Goal: Task Accomplishment & Management: Use online tool/utility

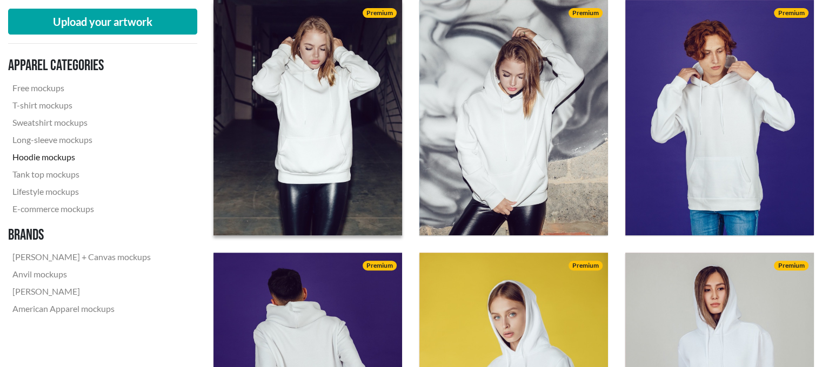
scroll to position [381, 0]
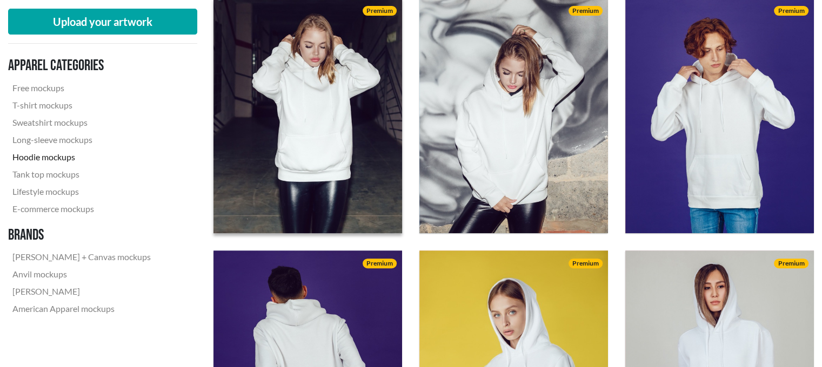
click at [330, 89] on img at bounding box center [307, 115] width 207 height 259
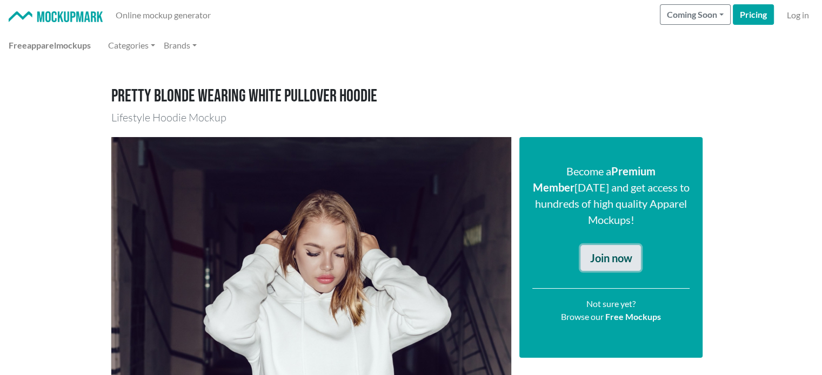
click at [601, 245] on link "Join now" at bounding box center [610, 258] width 60 height 26
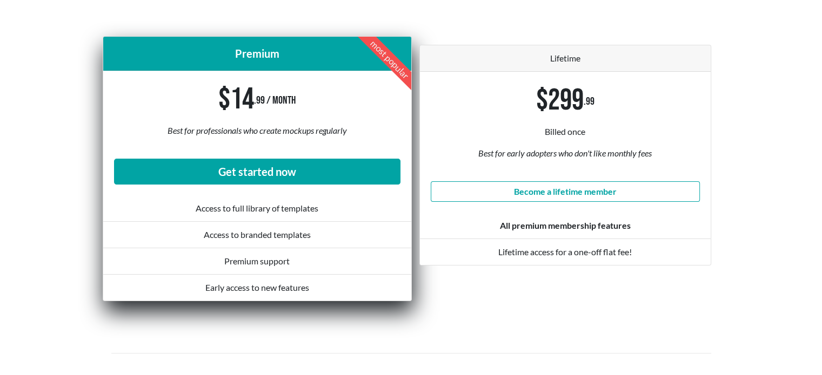
scroll to position [179, 0]
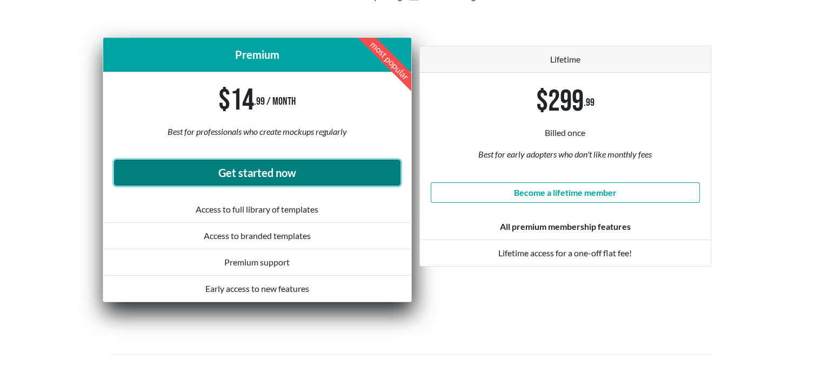
click at [327, 180] on link "Get started now" at bounding box center [257, 173] width 286 height 26
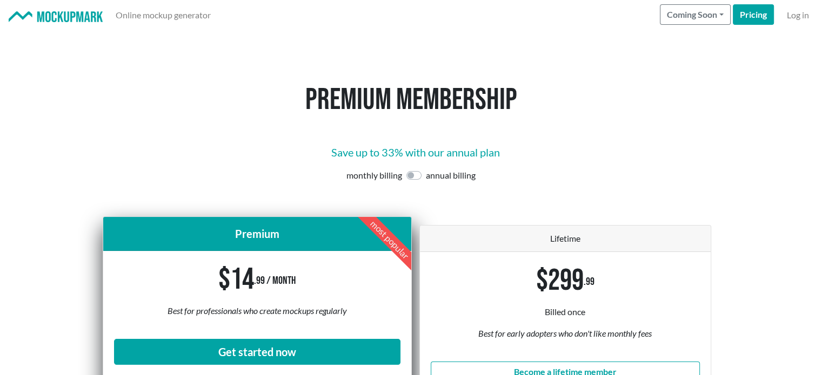
scroll to position [210, 0]
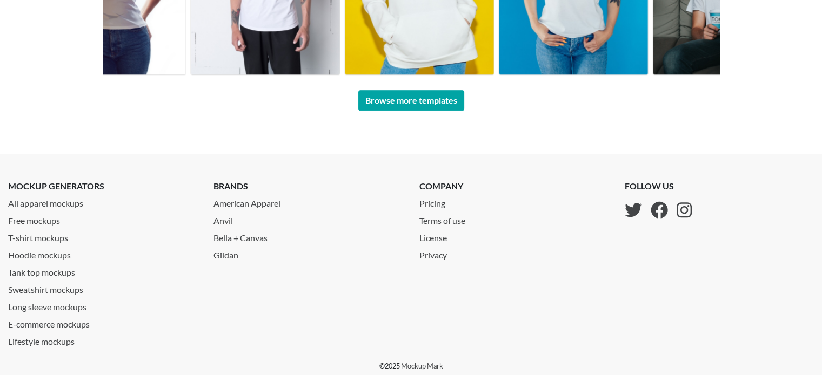
scroll to position [932, 0]
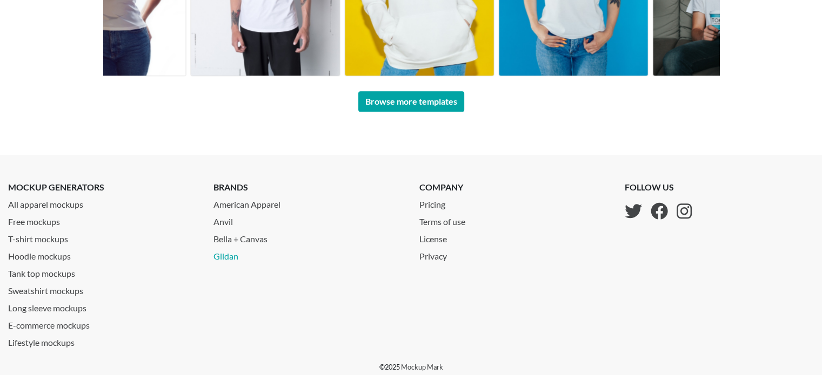
click at [230, 254] on link "Gildan" at bounding box center [307, 254] width 189 height 17
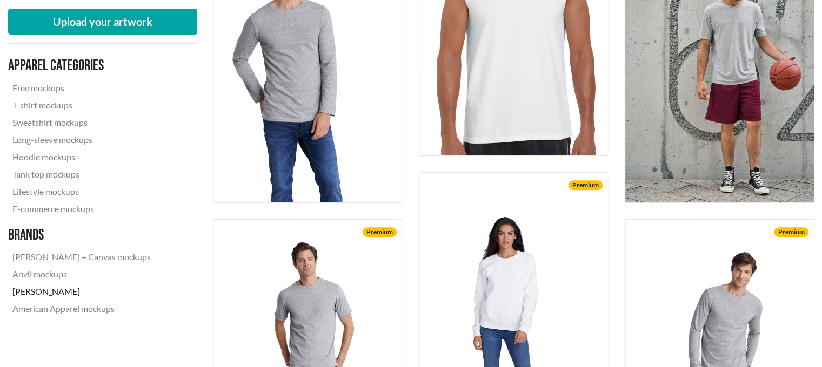
scroll to position [460, 0]
click at [52, 105] on link "T-shirt mockups" at bounding box center [81, 105] width 147 height 17
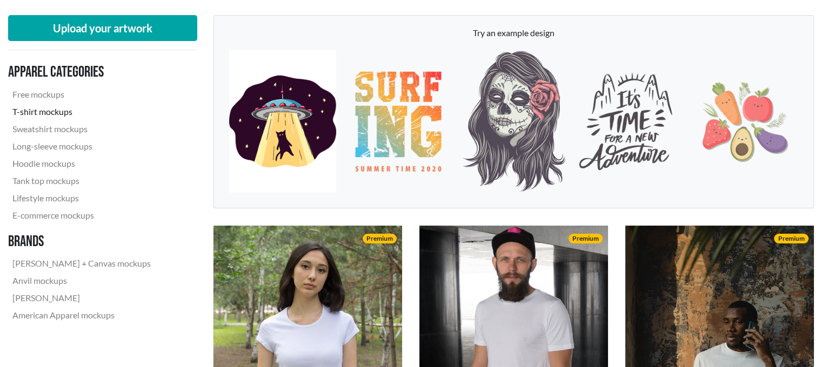
scroll to position [91, 0]
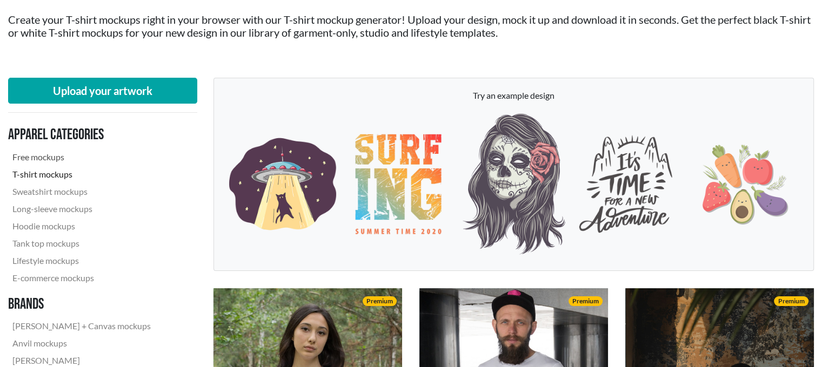
click at [56, 154] on link "Free mockups" at bounding box center [81, 157] width 147 height 17
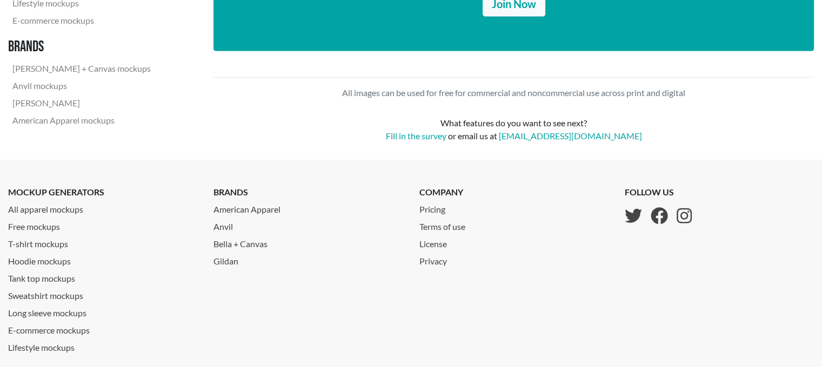
scroll to position [2506, 0]
click at [234, 265] on link "Gildan" at bounding box center [307, 258] width 189 height 17
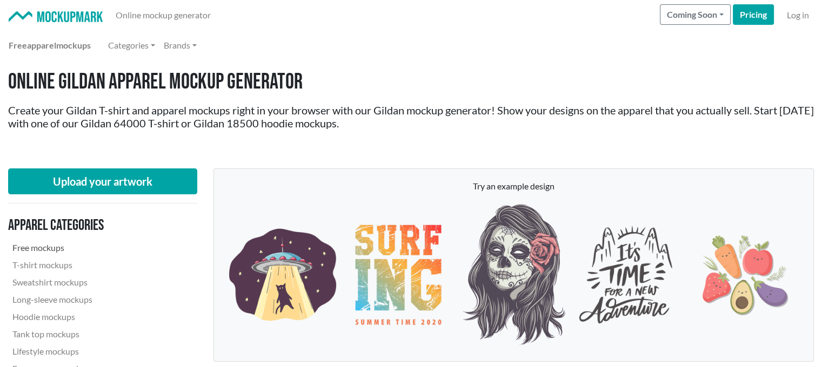
click at [48, 251] on link "Free mockups" at bounding box center [81, 247] width 147 height 17
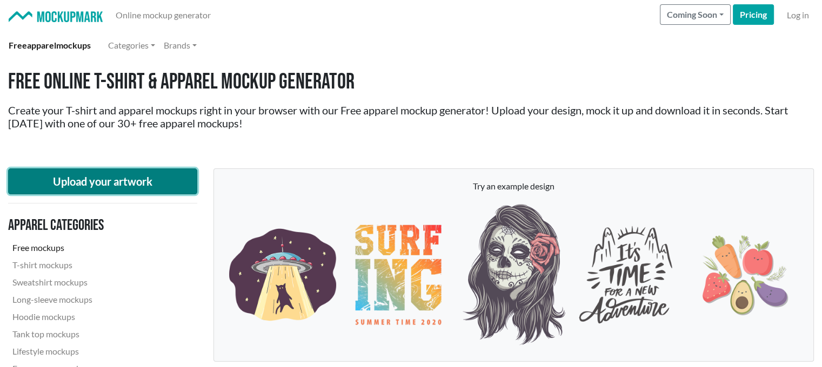
click at [97, 183] on button "Upload your artwork" at bounding box center [102, 182] width 189 height 26
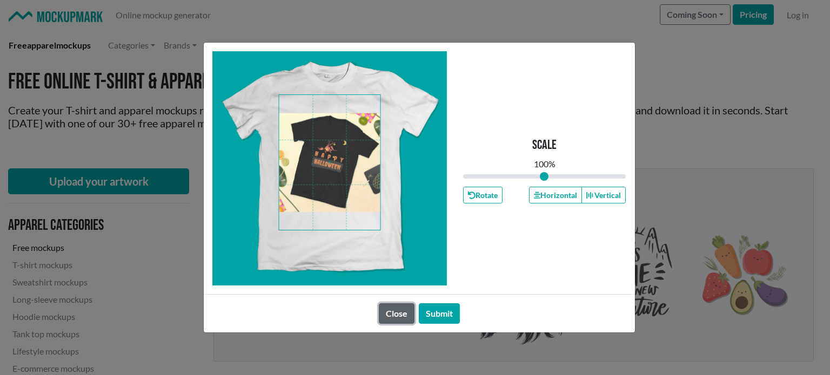
click at [399, 308] on button "Close" at bounding box center [397, 314] width 36 height 21
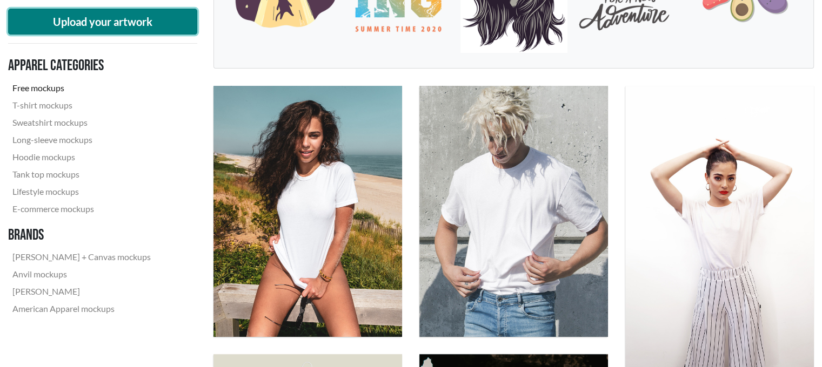
scroll to position [294, 0]
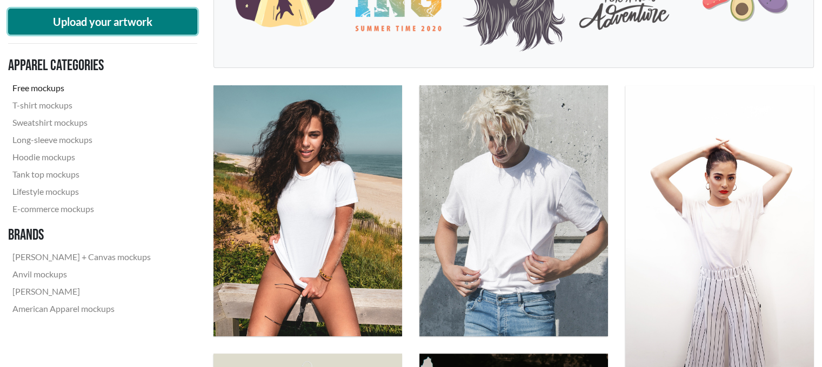
click at [100, 30] on button "Upload your artwork" at bounding box center [102, 22] width 189 height 26
click at [132, 15] on button "Upload your artwork" at bounding box center [102, 22] width 189 height 26
click at [71, 25] on button "Upload your artwork" at bounding box center [102, 22] width 189 height 26
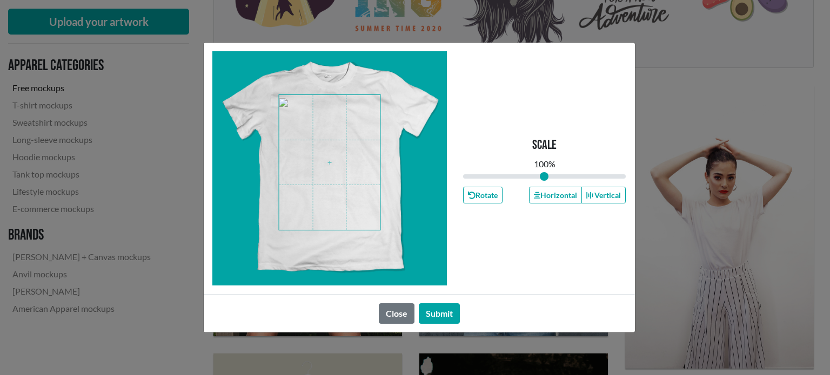
click at [326, 180] on span at bounding box center [330, 163] width 102 height 136
click at [441, 310] on button "Submit" at bounding box center [439, 314] width 41 height 21
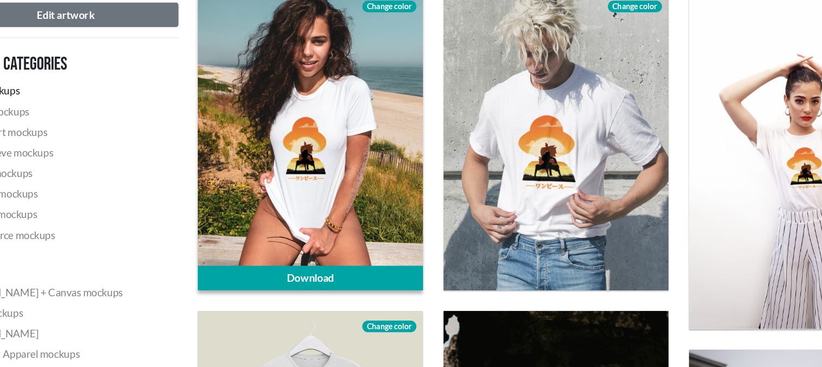
scroll to position [355, 0]
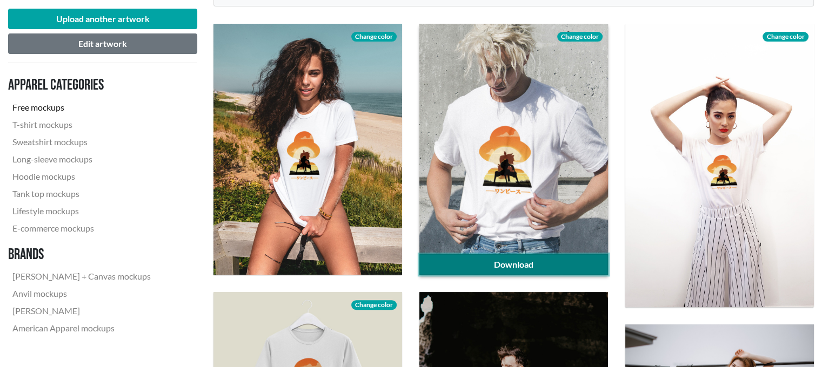
click at [523, 255] on link "Download" at bounding box center [513, 264] width 189 height 21
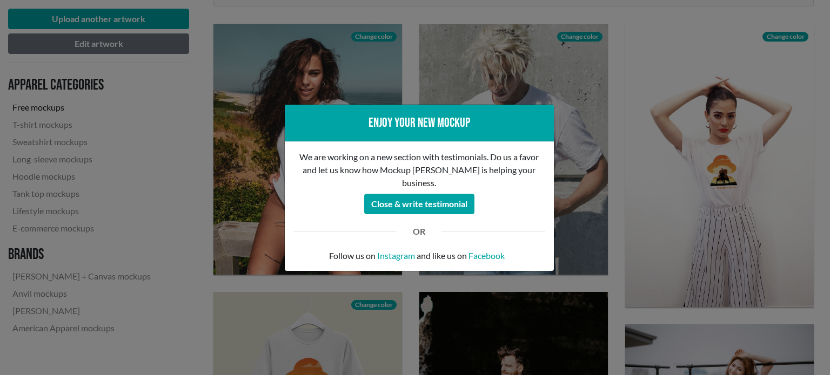
click at [596, 224] on div "Enjoy your new mockup We are working on a new section with testimonials. Do us …" at bounding box center [415, 187] width 830 height 375
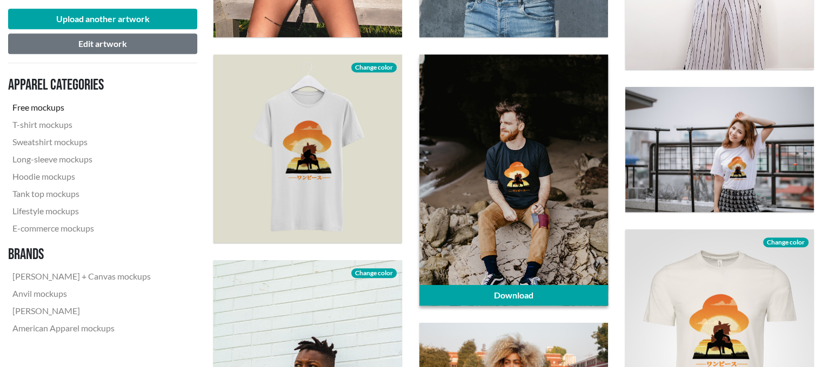
scroll to position [596, 0]
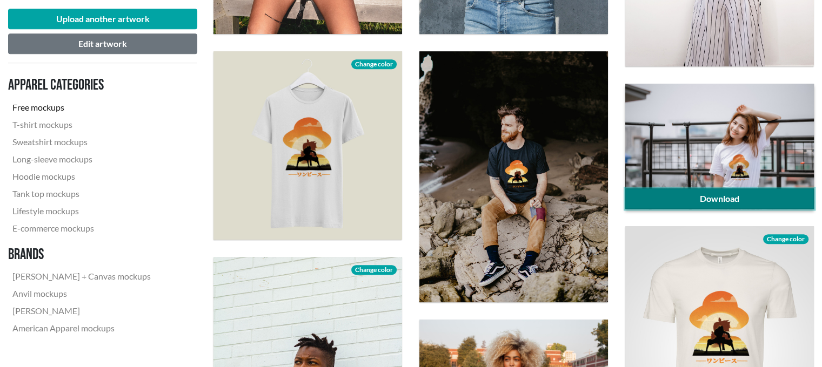
click at [683, 199] on link "Download" at bounding box center [719, 199] width 189 height 21
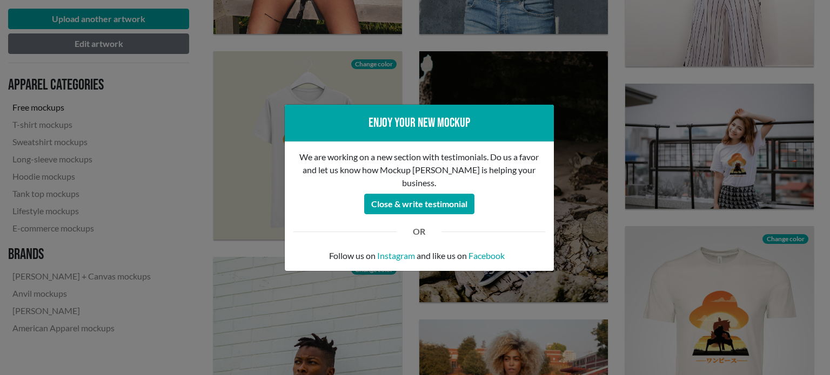
click at [750, 150] on div "Enjoy your new mockup We are working on a new section with testimonials. Do us …" at bounding box center [415, 187] width 830 height 375
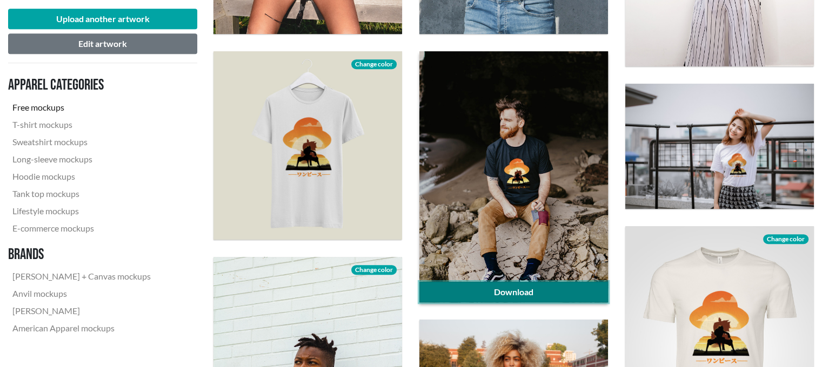
click at [500, 295] on link "Download" at bounding box center [513, 292] width 189 height 21
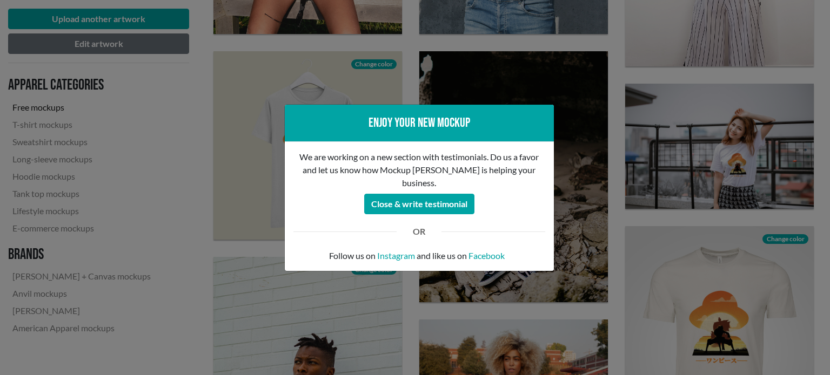
click at [233, 204] on div "Enjoy your new mockup We are working on a new section with testimonials. Do us …" at bounding box center [415, 187] width 830 height 375
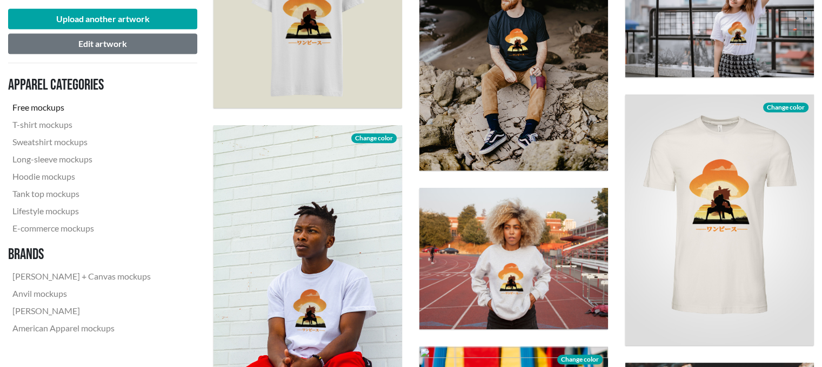
scroll to position [730, 0]
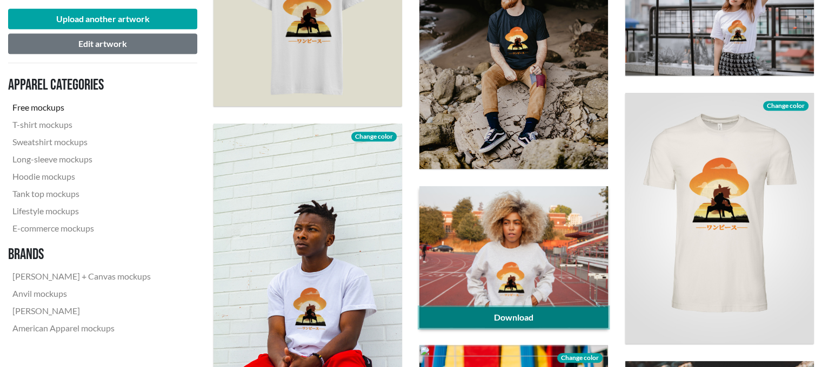
click at [566, 310] on link "Download" at bounding box center [513, 317] width 189 height 21
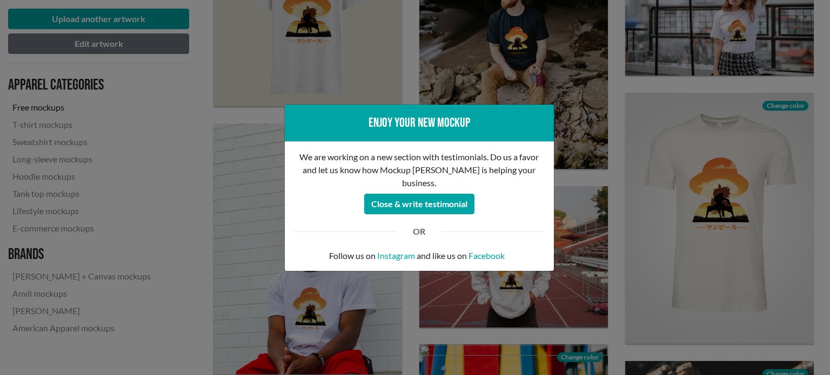
click at [660, 243] on div "Enjoy your new mockup We are working on a new section with testimonials. Do us …" at bounding box center [415, 187] width 830 height 375
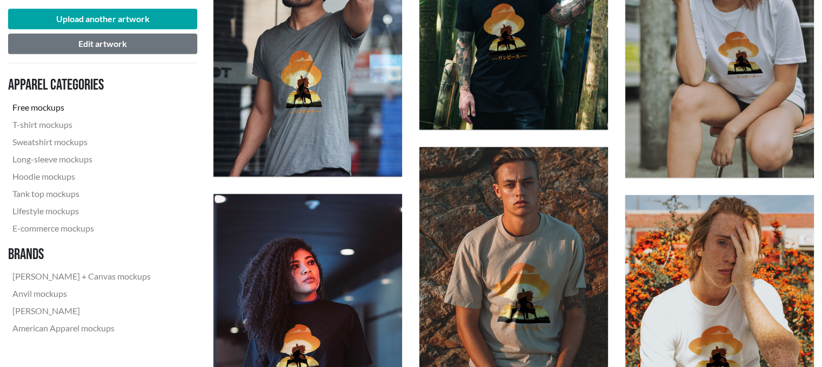
scroll to position [1482, 0]
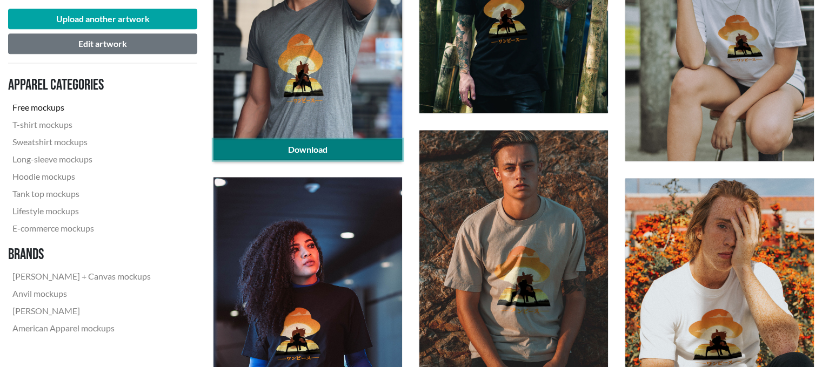
click at [313, 141] on link "Download" at bounding box center [307, 149] width 189 height 21
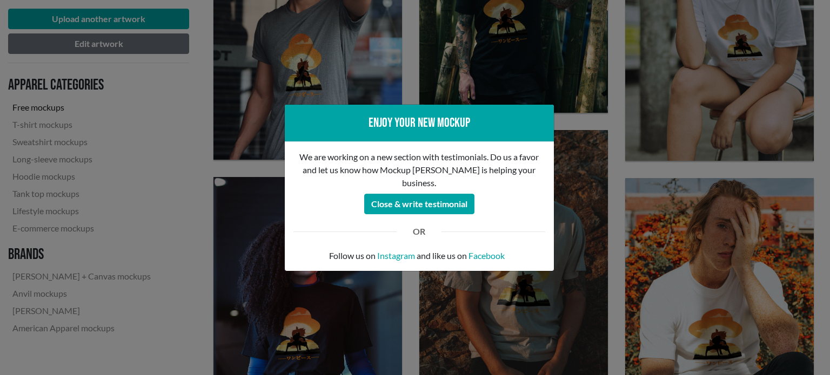
click at [409, 88] on div "Enjoy your new mockup We are working on a new section with testimonials. Do us …" at bounding box center [415, 187] width 830 height 375
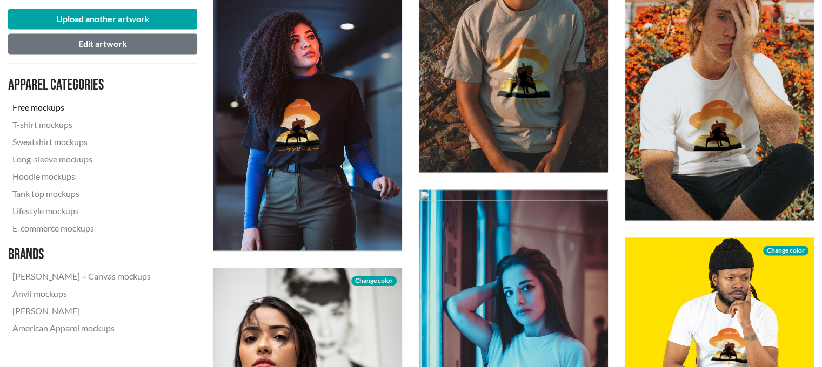
scroll to position [1692, 0]
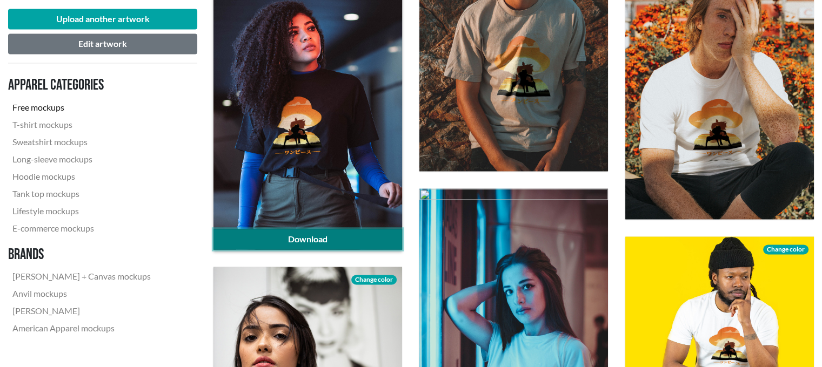
click at [344, 240] on link "Download" at bounding box center [307, 239] width 189 height 21
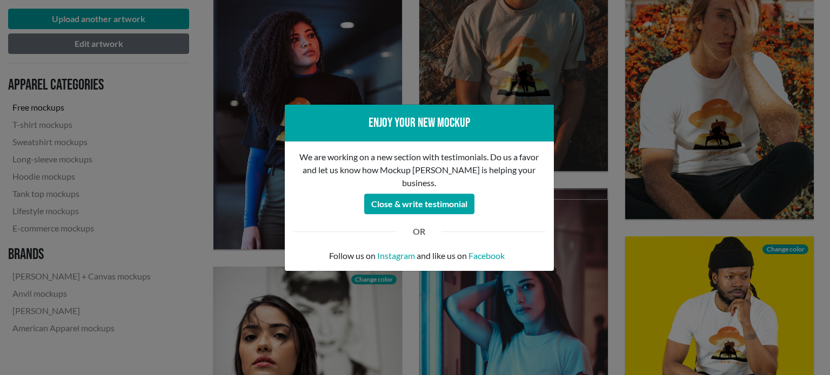
click at [404, 82] on div "Enjoy your new mockup We are working on a new section with testimonials. Do us …" at bounding box center [415, 187] width 830 height 375
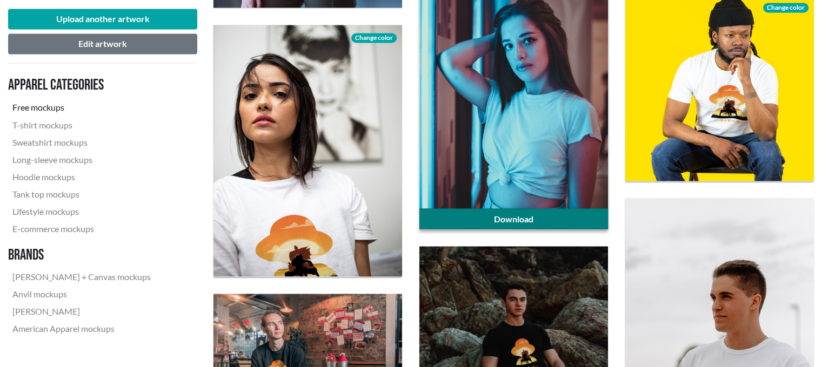
scroll to position [1931, 0]
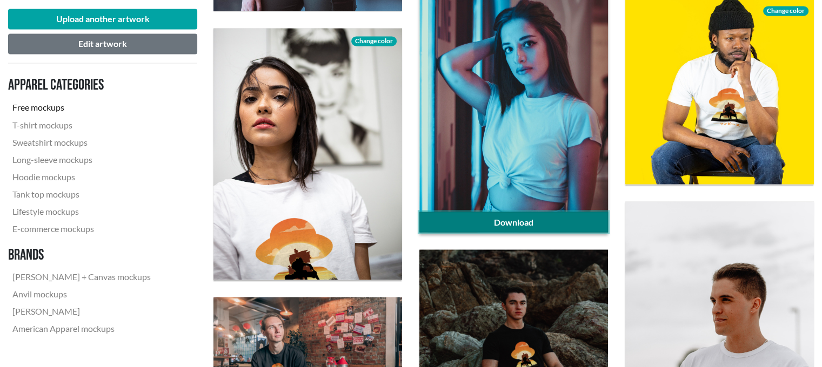
click at [576, 227] on link "Download" at bounding box center [513, 222] width 189 height 21
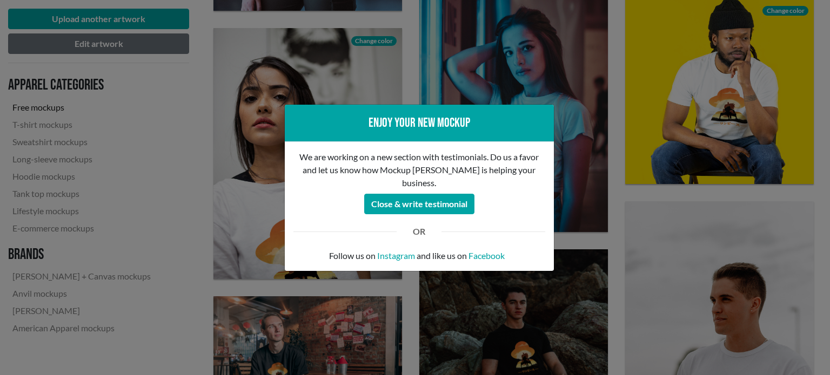
click at [611, 137] on div "Enjoy your new mockup We are working on a new section with testimonials. Do us …" at bounding box center [415, 187] width 830 height 375
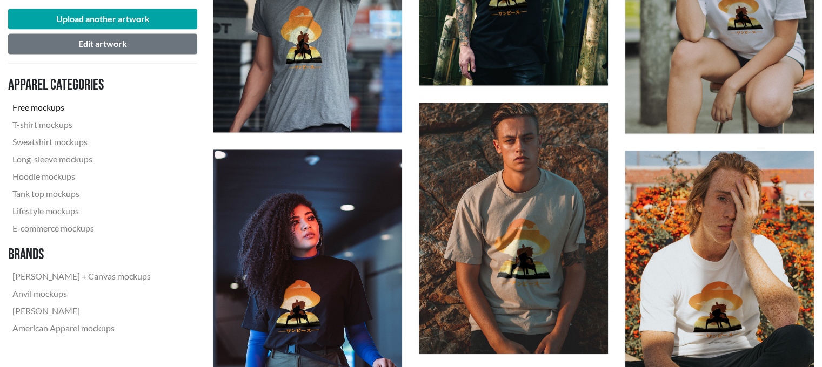
scroll to position [1433, 0]
